Goal: Answer question/provide support

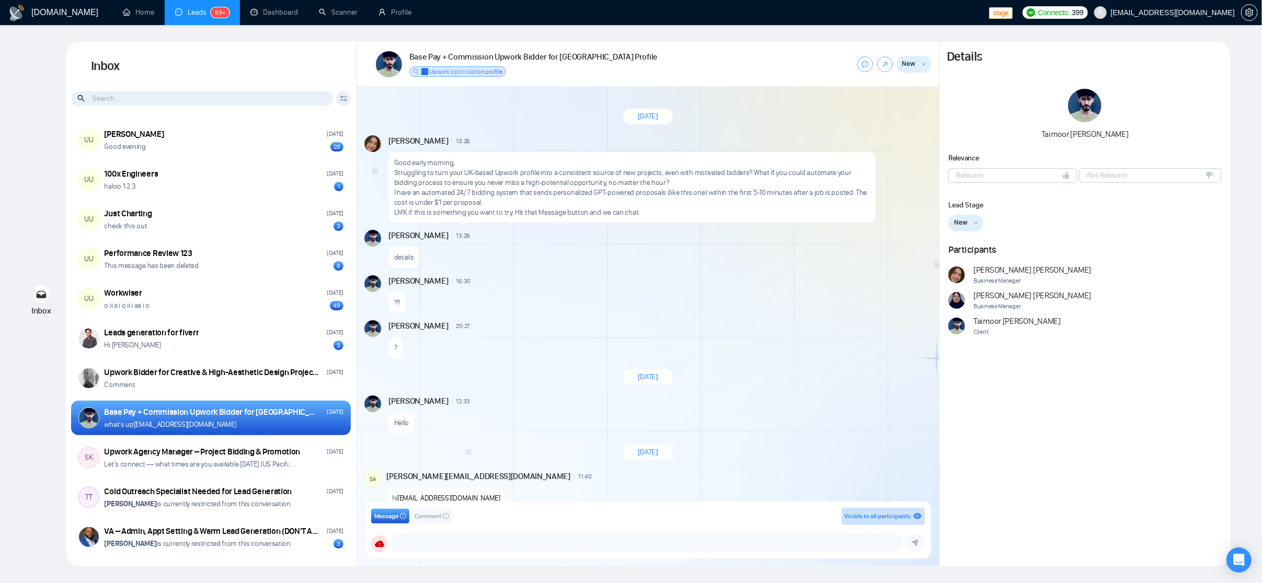
scroll to position [64, 0]
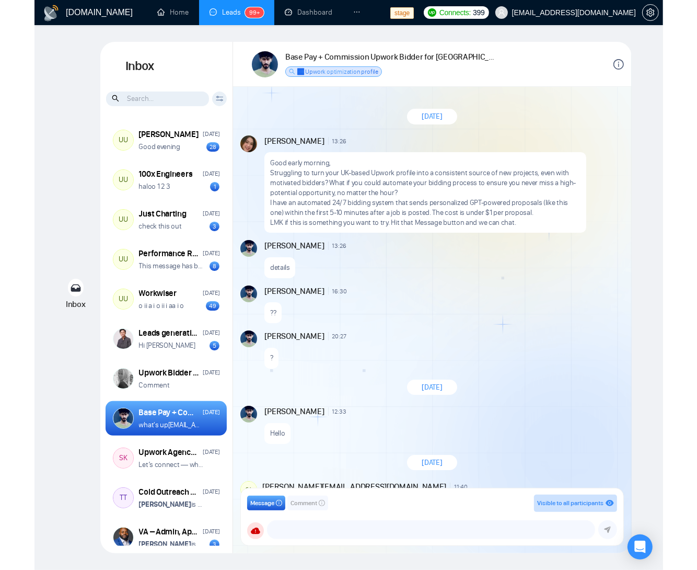
scroll to position [87, 0]
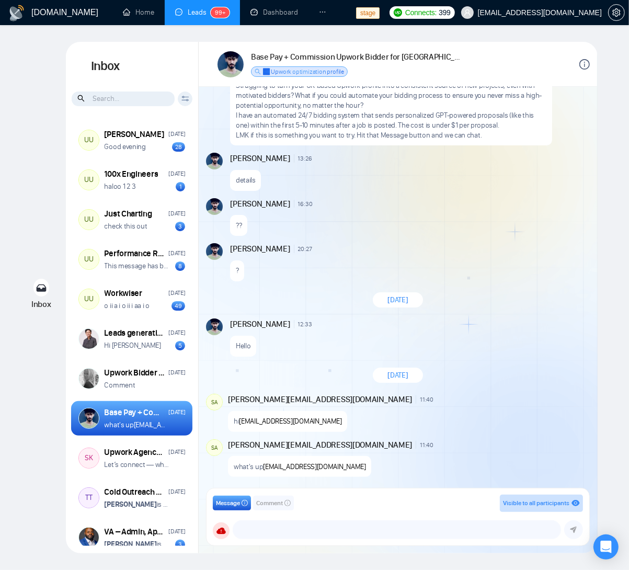
drag, startPoint x: 521, startPoint y: 223, endPoint x: 366, endPoint y: 216, distance: 154.9
click at [521, 223] on div "??" at bounding box center [409, 223] width 358 height 27
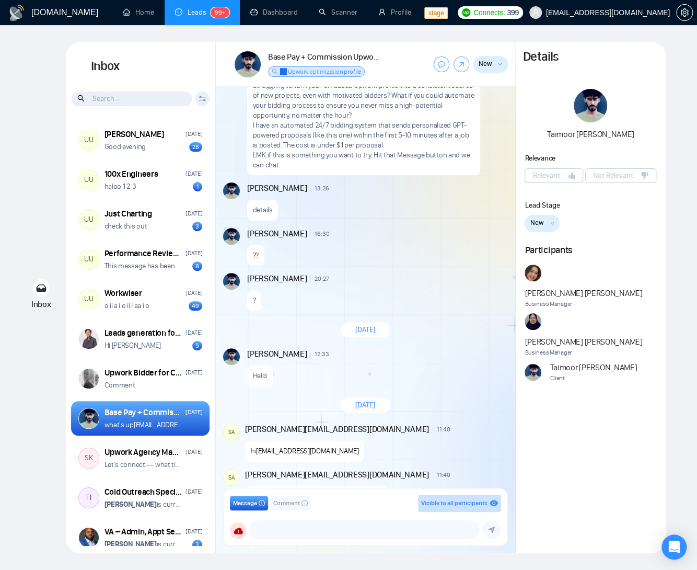
click at [57, 241] on div "Inbox Inbox Client Reset Date Reset Reset Apply UU Ari Sulistya Friday Good eve…" at bounding box center [349, 297] width 664 height 511
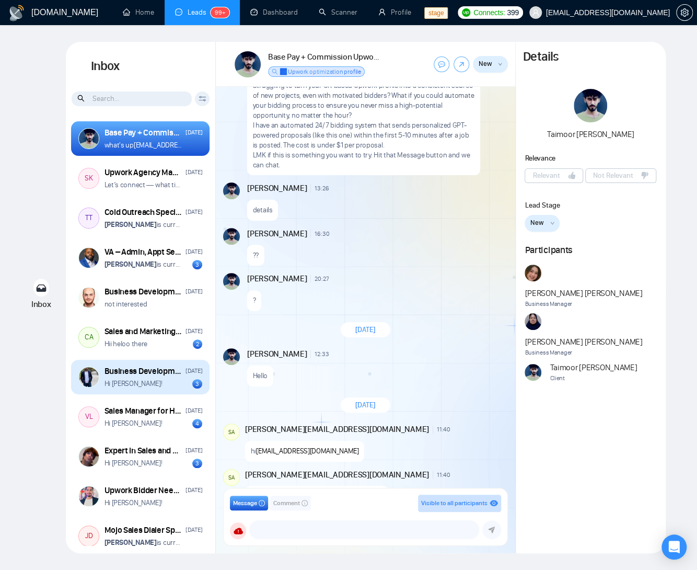
scroll to position [278, 0]
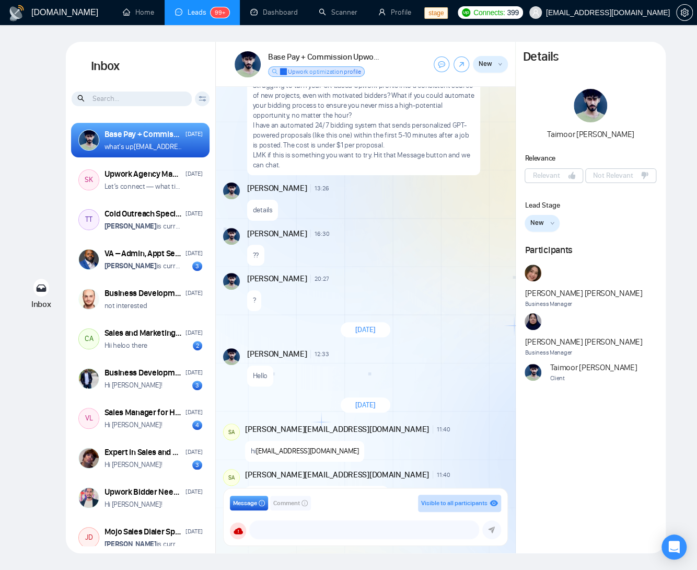
click at [430, 385] on div "Hello" at bounding box center [376, 373] width 259 height 27
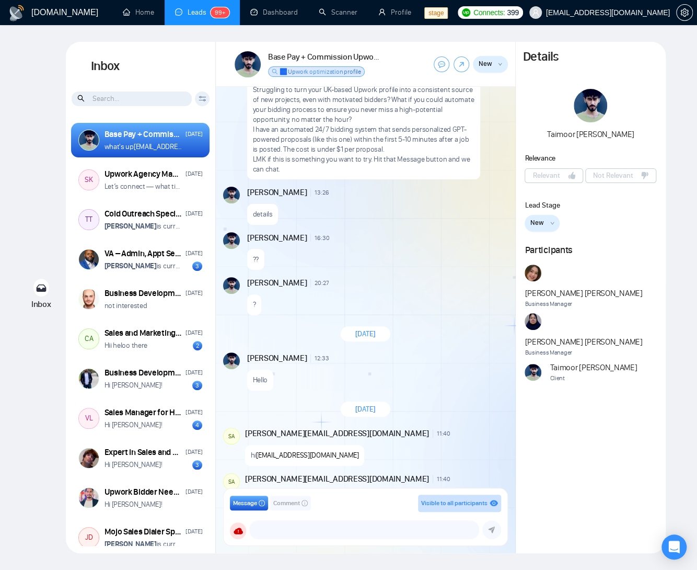
scroll to position [0, 0]
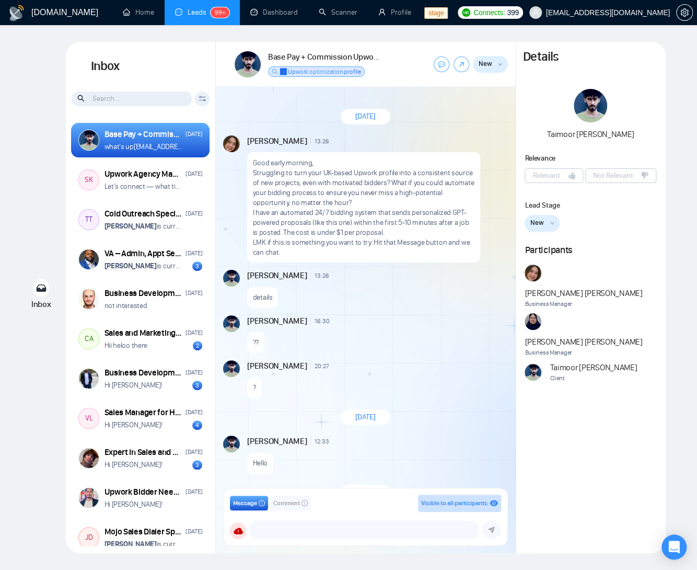
click at [288, 420] on div "[DATE]" at bounding box center [365, 417] width 299 height 30
click at [433, 376] on div "?" at bounding box center [376, 385] width 259 height 27
click at [508, 359] on div "August 11, 2025 Andrian Marsella 13:26 New Message Good early morning, Struggli…" at bounding box center [365, 291] width 299 height 408
click at [371, 339] on div "??" at bounding box center [376, 340] width 259 height 27
click at [138, 296] on div "Business Development Professional Needed for Commission-Based Role" at bounding box center [144, 292] width 78 height 11
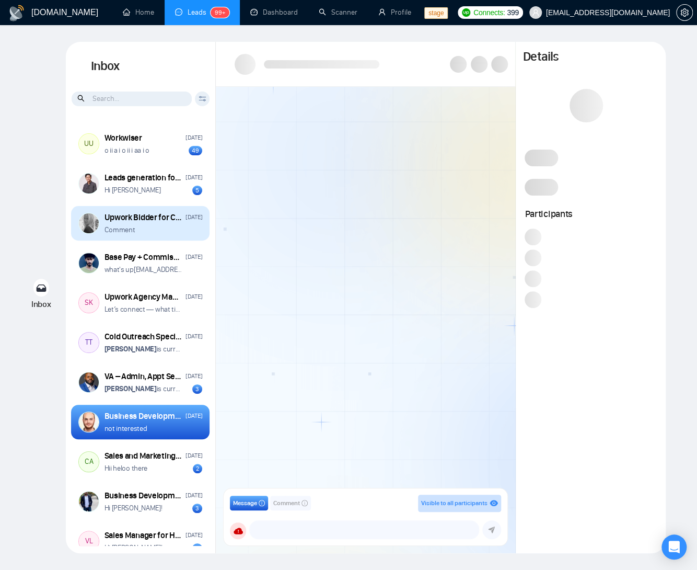
scroll to position [151, 0]
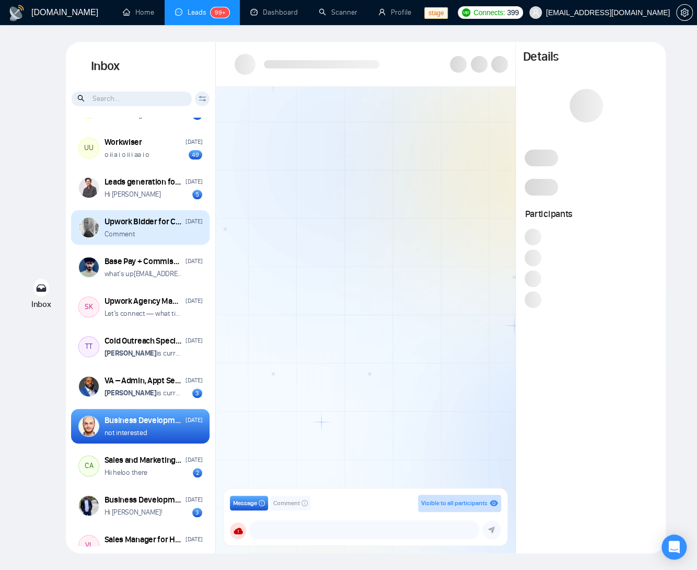
click at [123, 231] on p "Comment" at bounding box center [120, 234] width 31 height 10
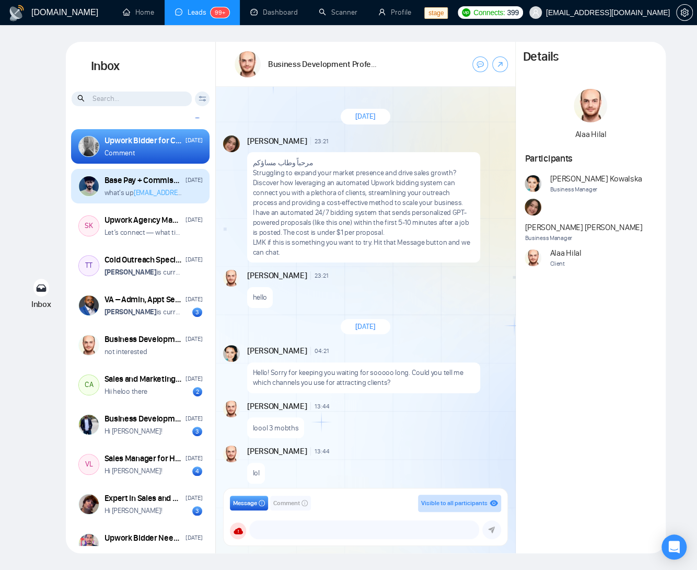
click at [136, 191] on link "[EMAIL_ADDRESS][DOMAIN_NAME]" at bounding box center [185, 192] width 103 height 9
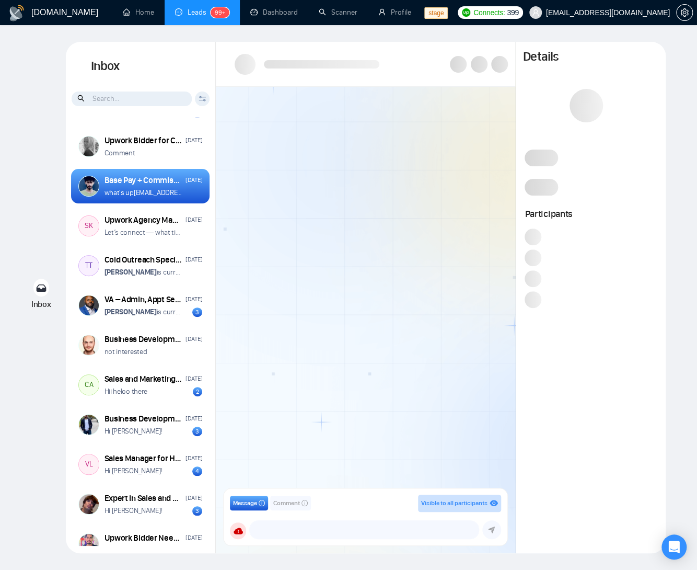
click at [140, 226] on div "Upwork Agency Manager – Project Bidding & Promotion Aug 12 Let’s connect — what…" at bounding box center [154, 226] width 98 height 24
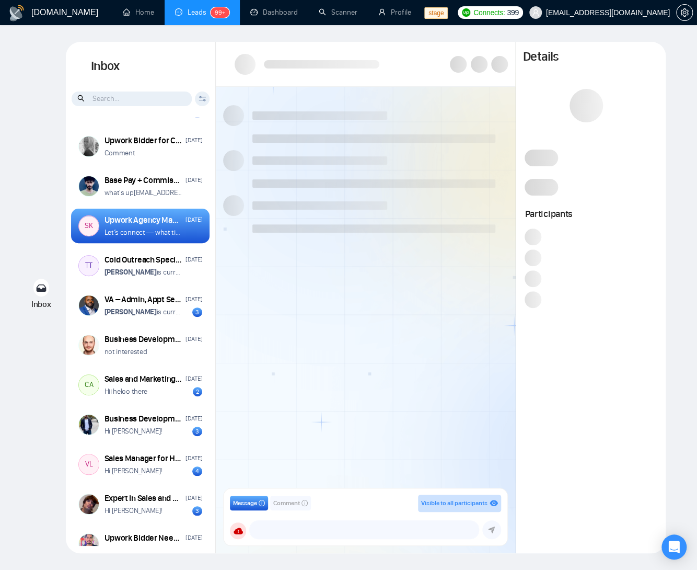
click at [174, 228] on p "Let’s connect — what times are you available [DATE] (US Pacific Time)?" at bounding box center [144, 232] width 78 height 10
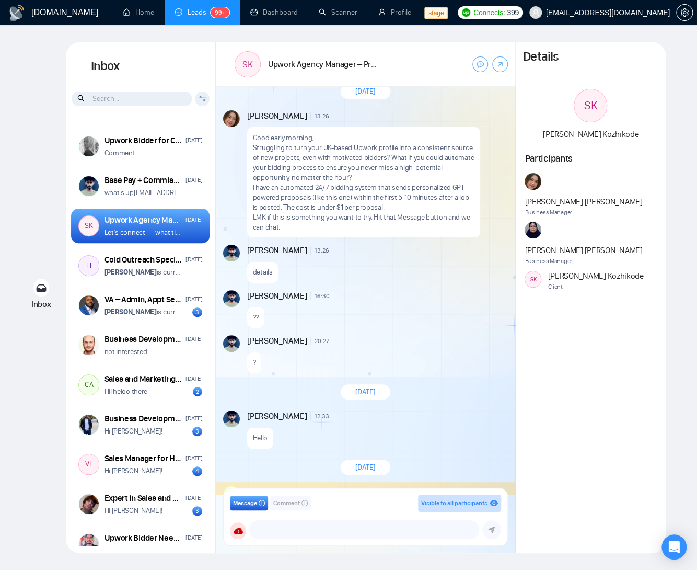
scroll to position [34, 0]
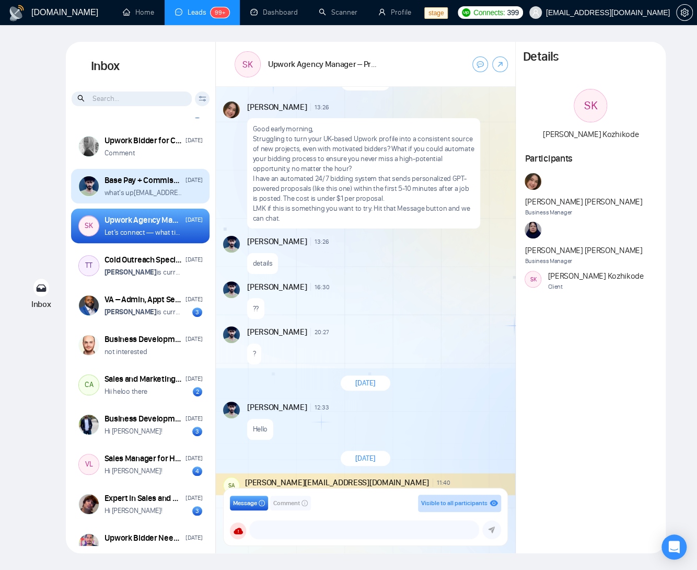
click at [134, 182] on div "Base Pay + Commission Upwork Bidder for [GEOGRAPHIC_DATA] Profile" at bounding box center [144, 180] width 78 height 11
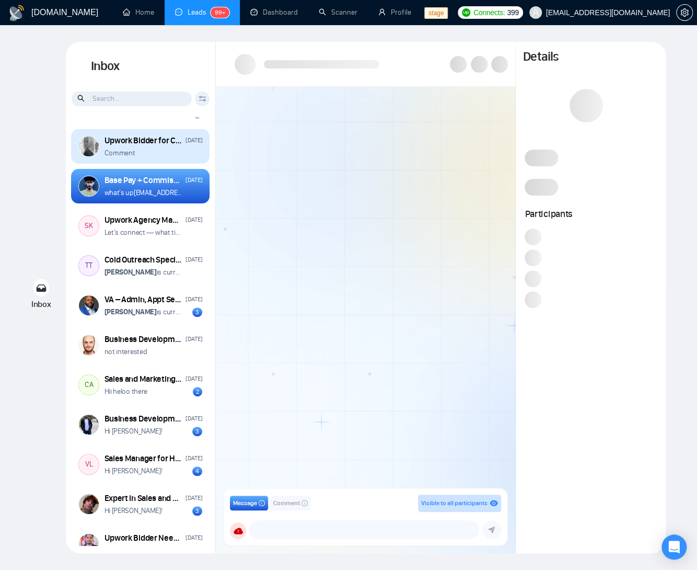
click at [168, 151] on div "Comment" at bounding box center [154, 153] width 98 height 10
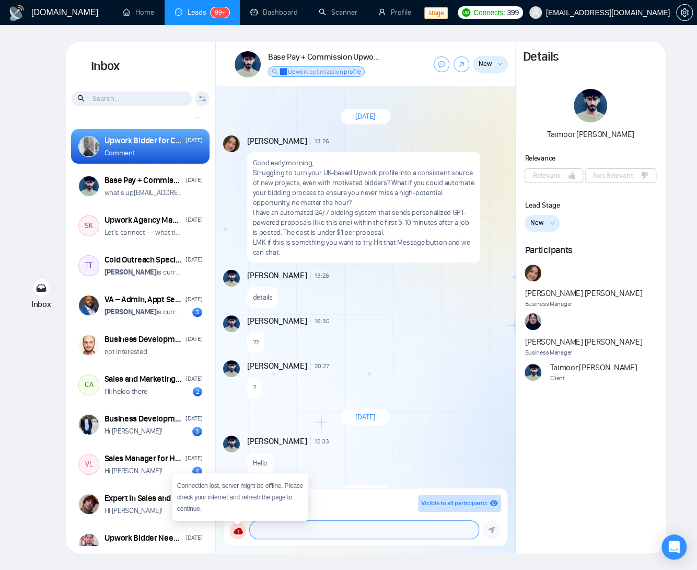
click at [295, 530] on textarea at bounding box center [364, 530] width 228 height 18
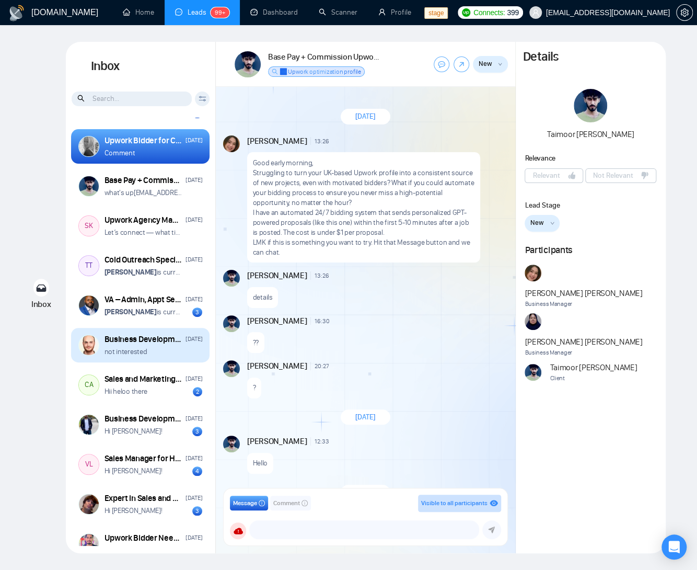
click at [148, 349] on div "not interested" at bounding box center [154, 352] width 98 height 10
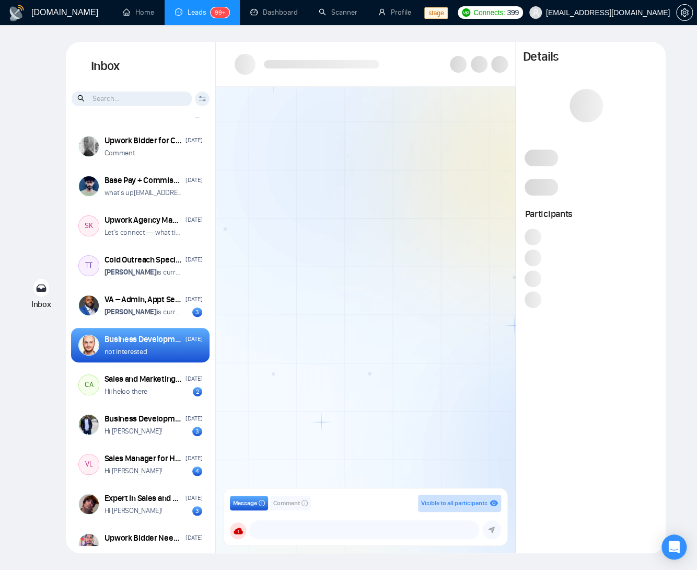
click at [365, 409] on div at bounding box center [365, 291] width 299 height 408
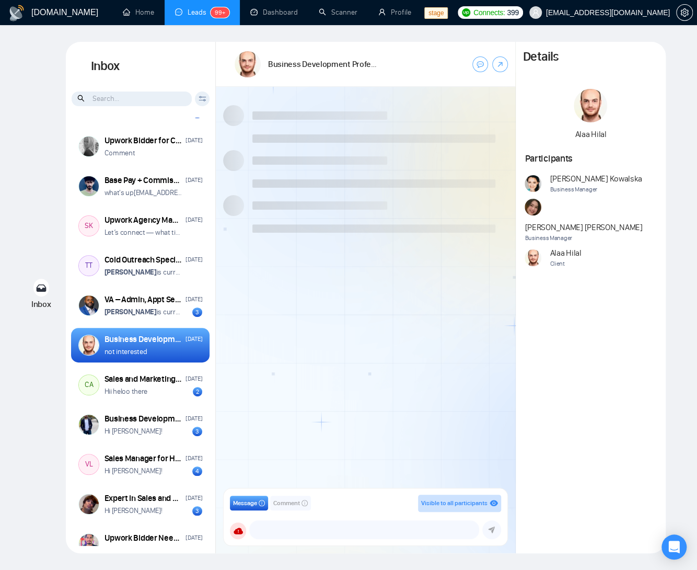
scroll to position [227, 0]
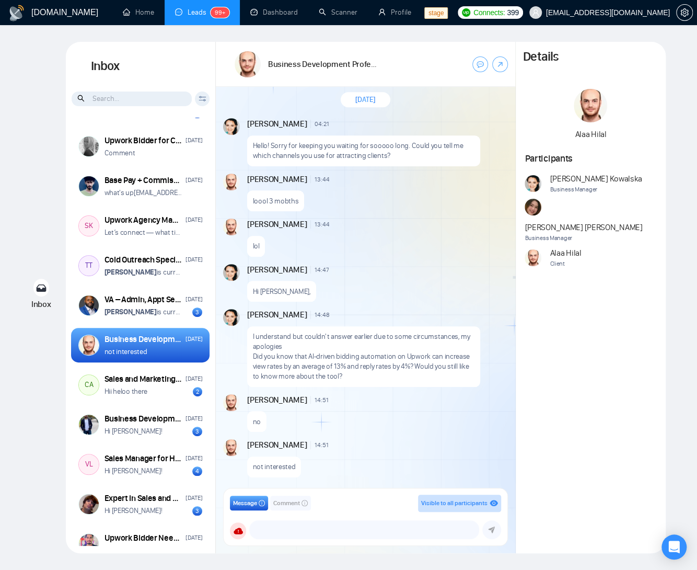
click at [408, 456] on div "not interested" at bounding box center [376, 464] width 259 height 27
click at [332, 533] on textarea at bounding box center [364, 530] width 228 height 18
click at [289, 501] on span "Comment" at bounding box center [286, 503] width 27 height 10
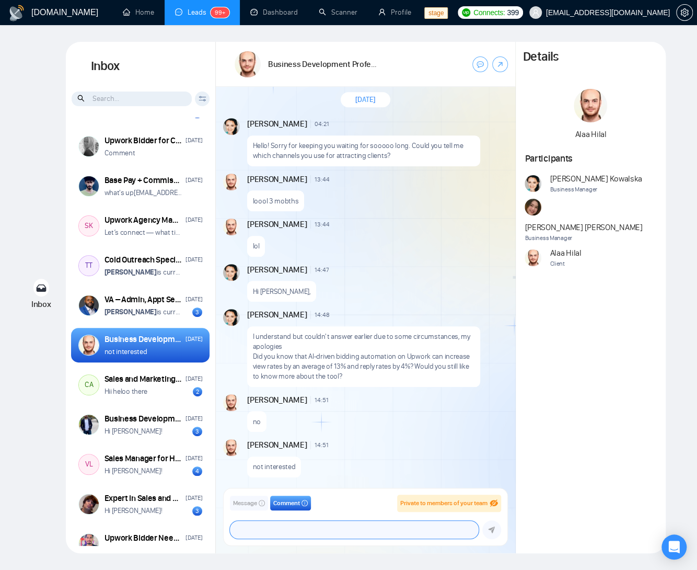
click at [286, 531] on textarea at bounding box center [354, 530] width 249 height 18
click at [246, 505] on span "Message" at bounding box center [245, 503] width 24 height 10
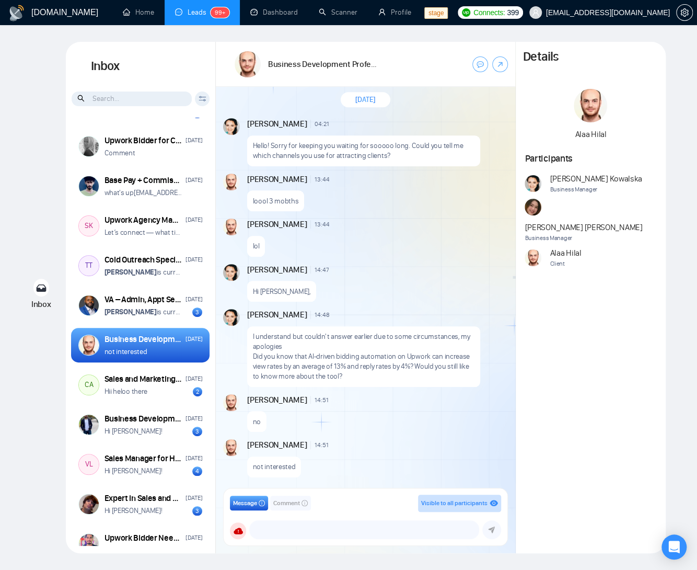
click at [375, 457] on div "not interested" at bounding box center [376, 464] width 259 height 27
click at [598, 423] on div "Details Alaa Hilal Participants Agnieszka Kowalska Business Manager Andrian Mar…" at bounding box center [591, 297] width 150 height 511
drag, startPoint x: 332, startPoint y: 450, endPoint x: 326, endPoint y: 451, distance: 5.8
click at [330, 451] on div "not interested" at bounding box center [376, 464] width 259 height 27
click at [289, 502] on span "Comment" at bounding box center [286, 503] width 27 height 10
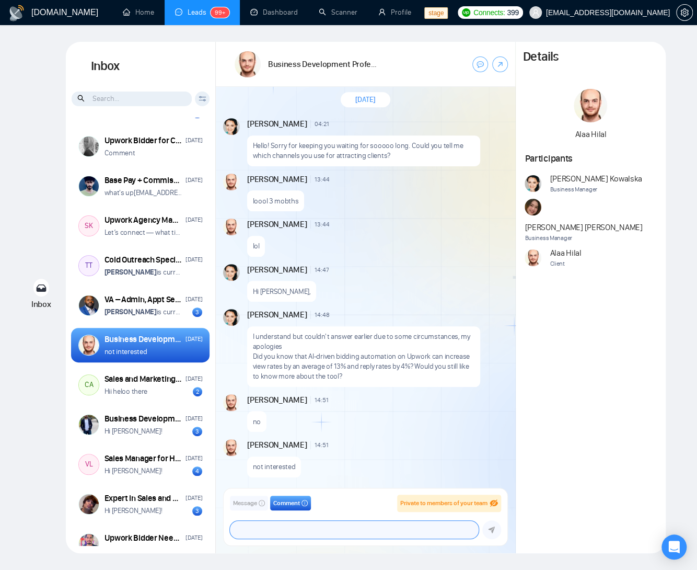
click at [277, 528] on textarea at bounding box center [354, 530] width 249 height 18
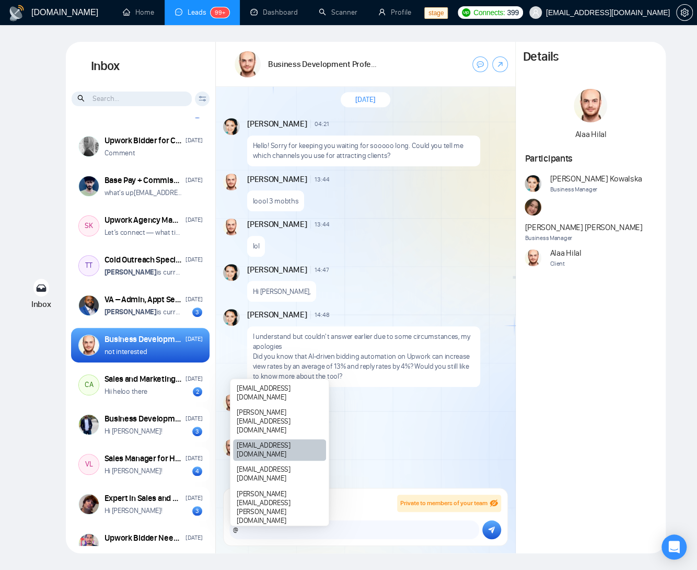
click at [308, 439] on div "[EMAIL_ADDRESS][DOMAIN_NAME]" at bounding box center [279, 449] width 93 height 21
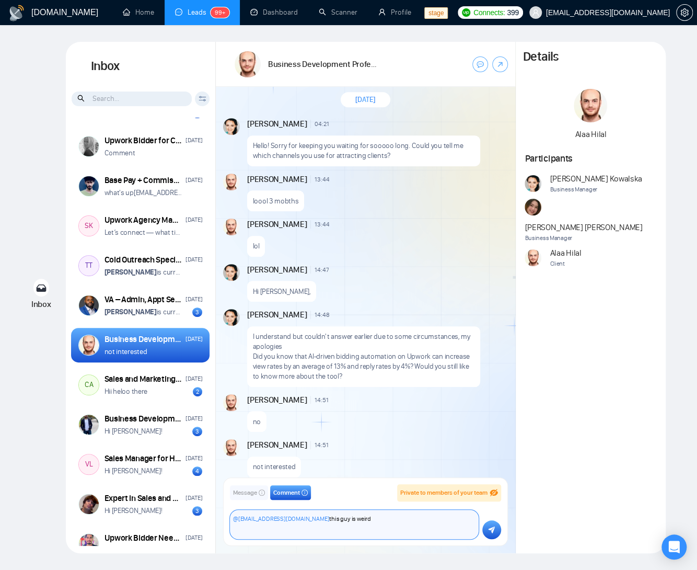
type textarea "@olena@gigradar.io this guy is weird"
drag, startPoint x: 487, startPoint y: 534, endPoint x: 482, endPoint y: 536, distance: 5.5
click at [487, 535] on button "submit" at bounding box center [491, 529] width 19 height 19
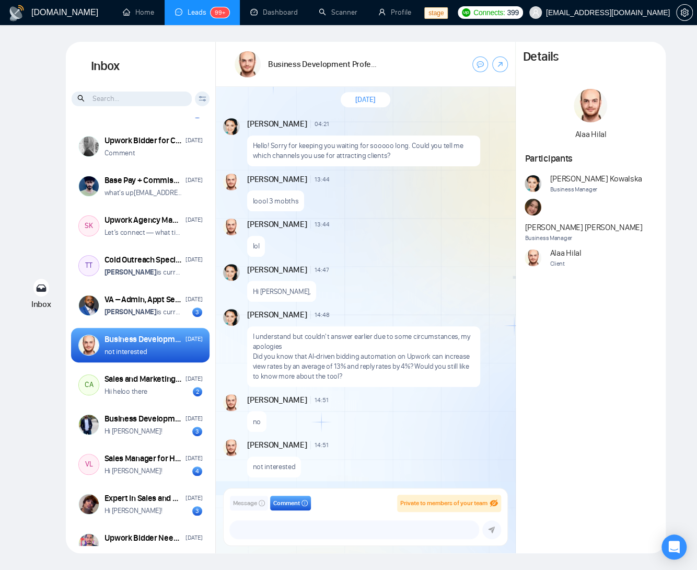
scroll to position [302, 0]
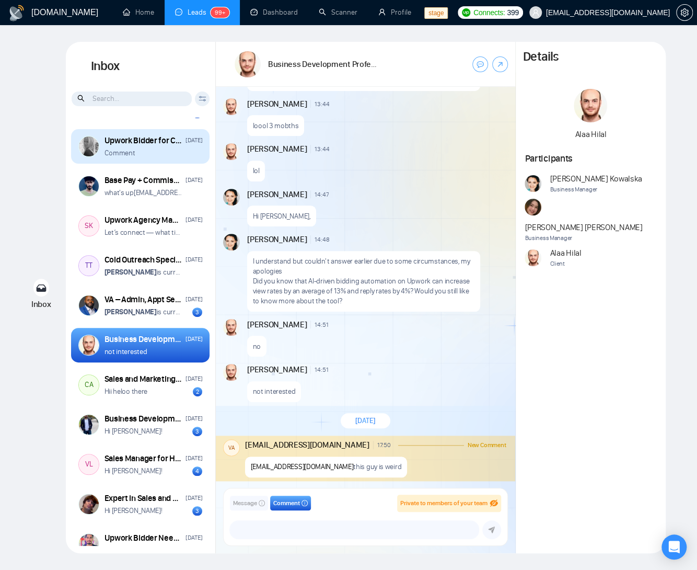
click at [159, 148] on div "Comment" at bounding box center [154, 153] width 98 height 10
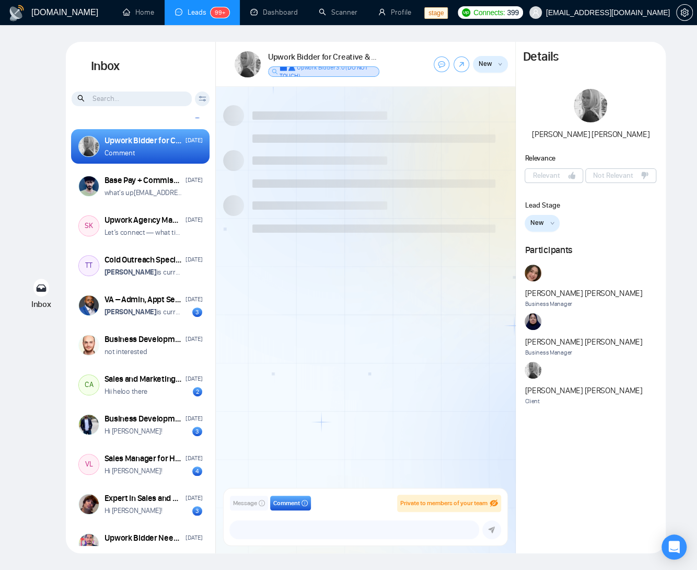
scroll to position [597, 0]
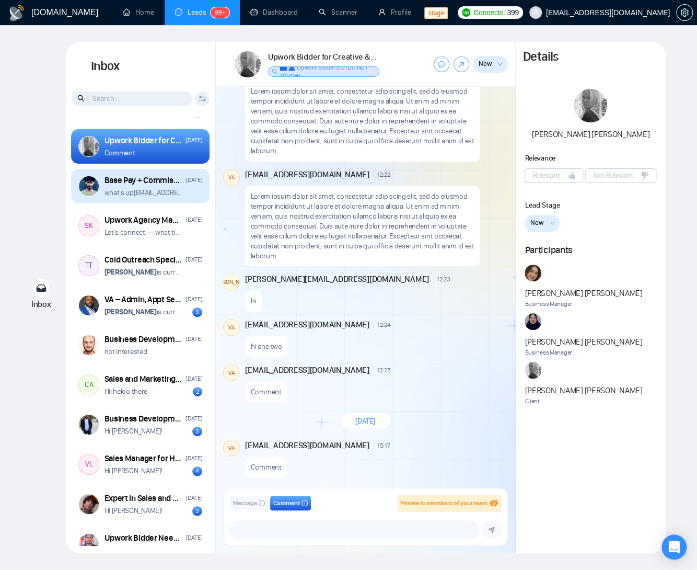
click at [133, 172] on div "Base Pay + Commission Upwork Bidder for UK Profile Tuesday what's up omotoke.ok…" at bounding box center [140, 186] width 139 height 34
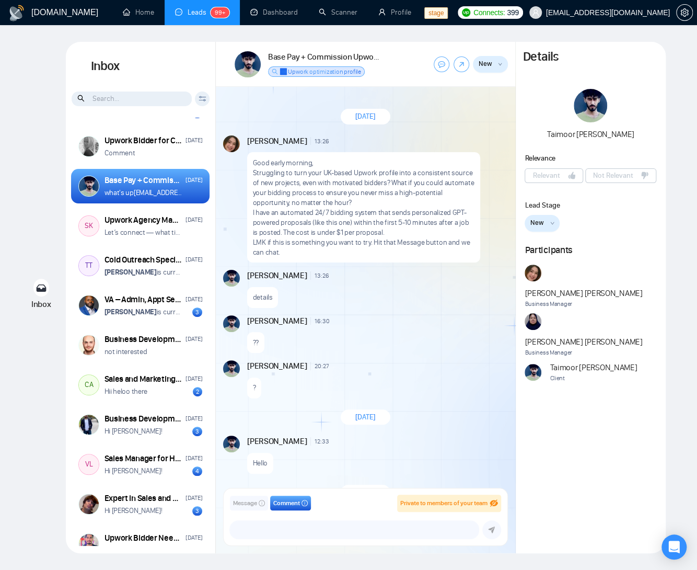
scroll to position [117, 0]
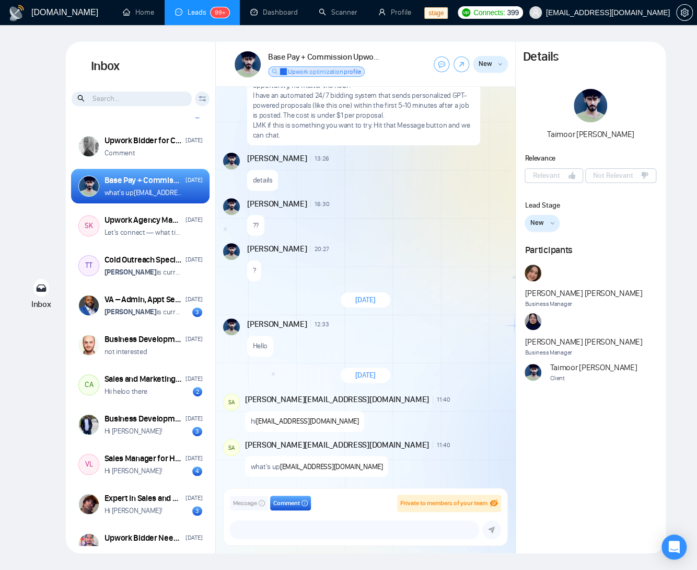
drag, startPoint x: 476, startPoint y: 342, endPoint x: 465, endPoint y: 345, distance: 11.4
click at [476, 342] on div "Hello" at bounding box center [376, 343] width 259 height 27
click at [557, 177] on span "Relevant" at bounding box center [546, 175] width 27 height 11
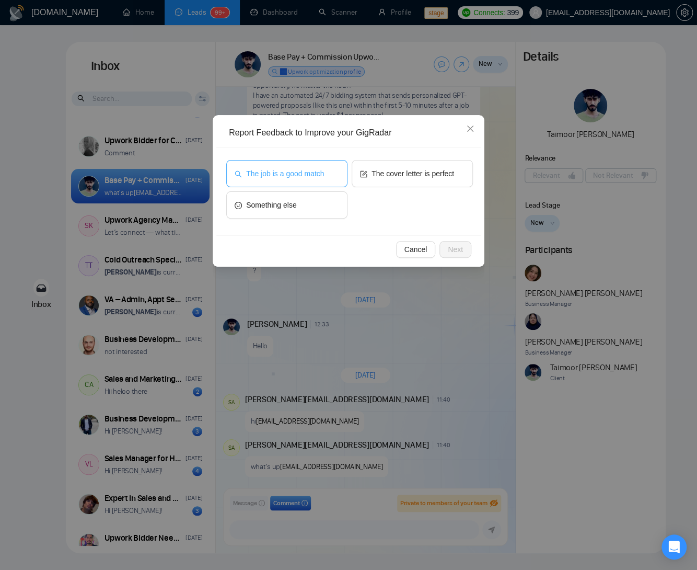
click at [290, 175] on span "The job is a good match" at bounding box center [285, 173] width 78 height 11
click at [456, 251] on span "Next" at bounding box center [455, 249] width 15 height 11
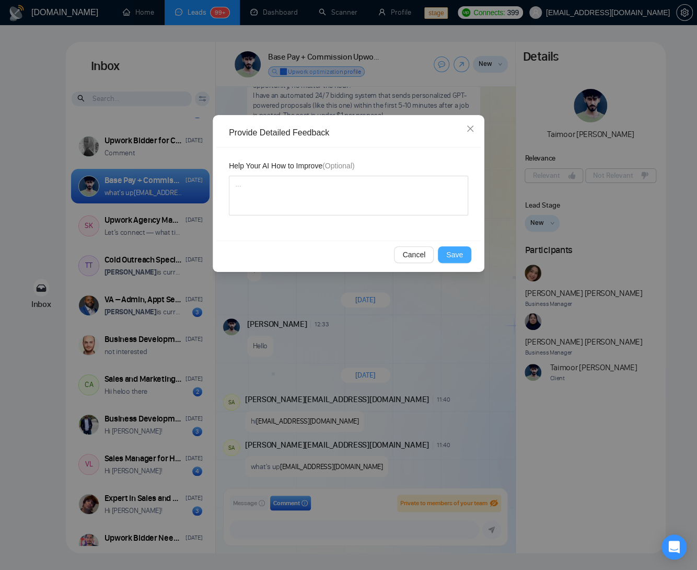
drag, startPoint x: 460, startPoint y: 251, endPoint x: 501, endPoint y: 232, distance: 44.4
click at [460, 251] on span "Save" at bounding box center [454, 254] width 17 height 11
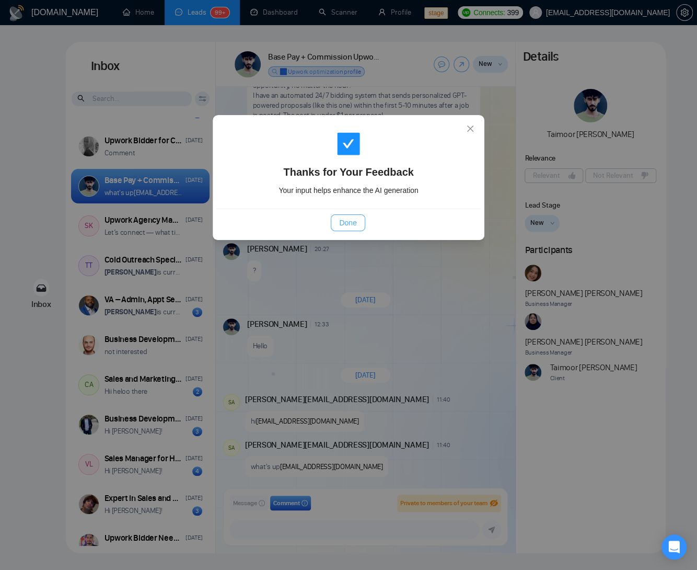
drag, startPoint x: 347, startPoint y: 225, endPoint x: 476, endPoint y: 225, distance: 128.6
click at [350, 225] on span "Done" at bounding box center [347, 222] width 17 height 11
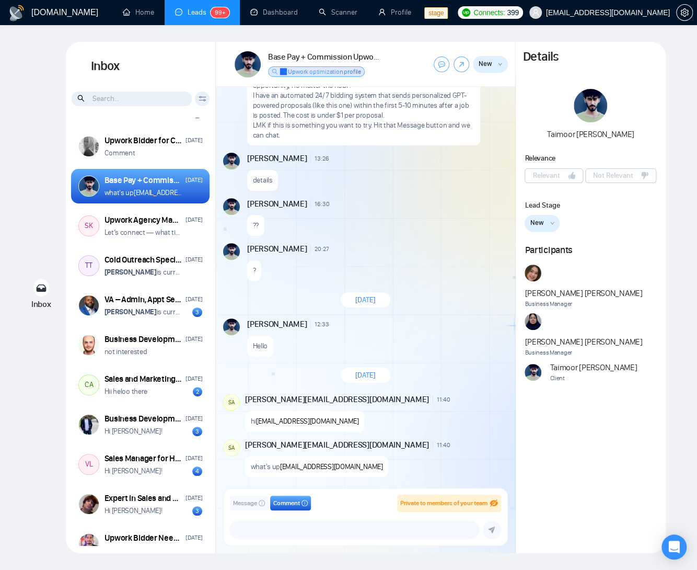
drag, startPoint x: 532, startPoint y: 228, endPoint x: 541, endPoint y: 227, distance: 9.9
click at [533, 228] on span "New" at bounding box center [538, 222] width 14 height 10
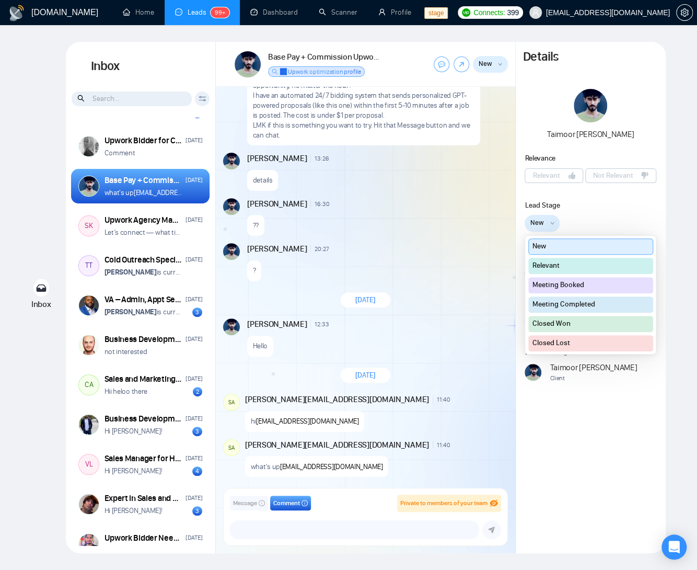
click at [574, 262] on button "Relevant" at bounding box center [590, 266] width 125 height 16
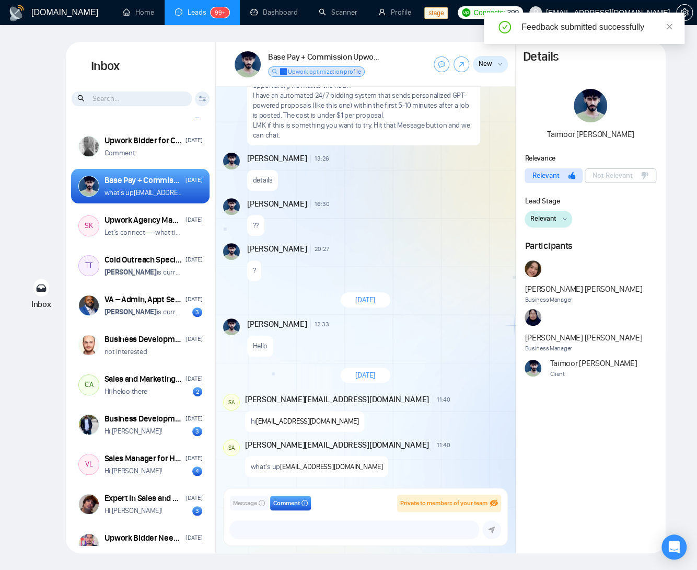
click at [594, 391] on div "Details Taimoor Mansoor Relevance Relevant Not Relevant Lead Stage Relevant New…" at bounding box center [591, 297] width 150 height 511
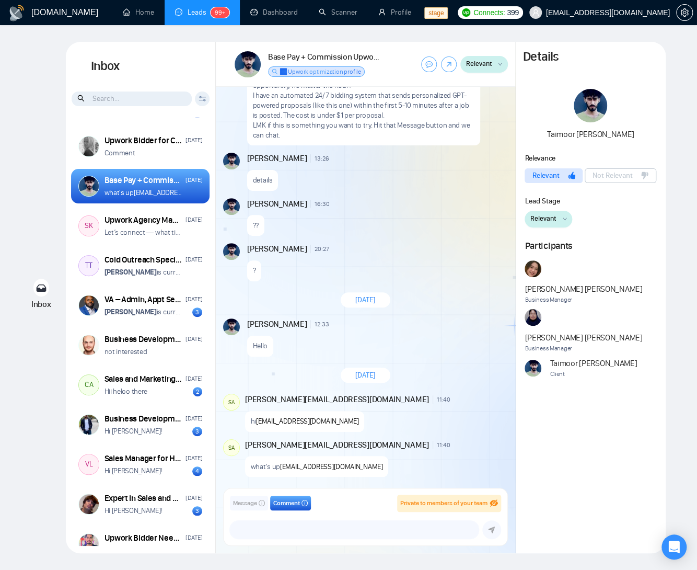
drag, startPoint x: 651, startPoint y: 394, endPoint x: 273, endPoint y: 361, distance: 378.8
click at [628, 393] on div "Details Taimoor Mansoor Relevance Relevant Not Relevant Lead Stage Relevant New…" at bounding box center [591, 297] width 150 height 511
